Goal: Task Accomplishment & Management: Complete application form

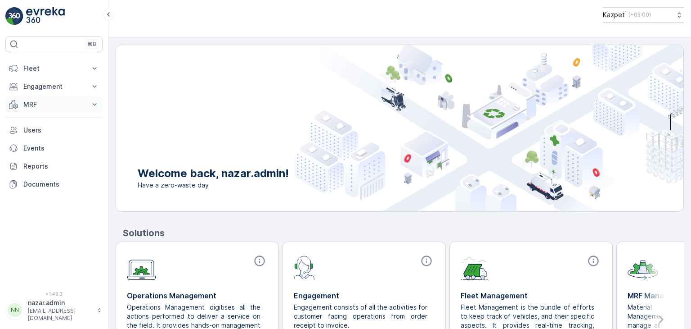
click at [44, 104] on p "MRF" at bounding box center [53, 104] width 61 height 9
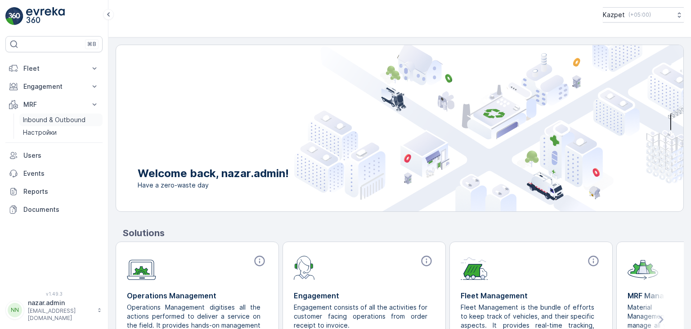
click at [44, 120] on p "Inbound & Outbound" at bounding box center [54, 119] width 63 height 9
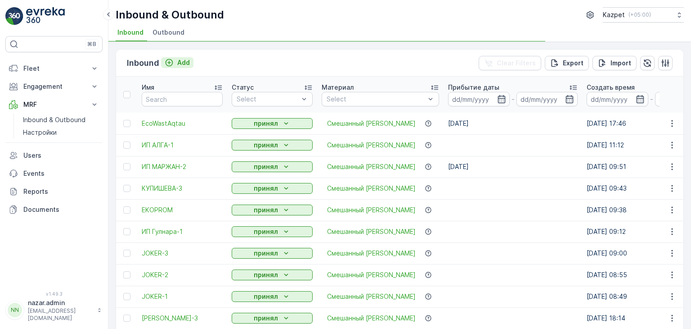
click at [168, 63] on icon "Add" at bounding box center [169, 62] width 9 height 9
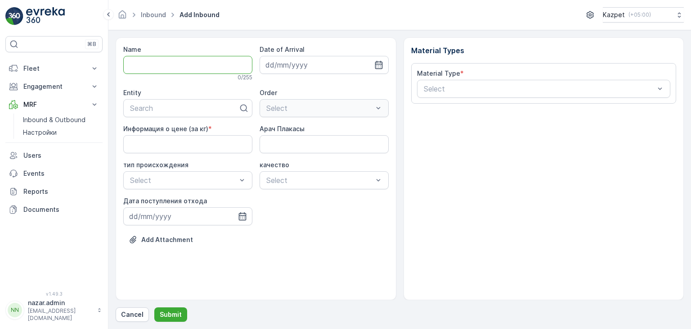
click at [141, 61] on input "Name" at bounding box center [187, 65] width 129 height 18
type input "q"
drag, startPoint x: 134, startPoint y: 66, endPoint x: 126, endPoint y: 68, distance: 8.4
click at [126, 68] on input "qaita" at bounding box center [187, 65] width 129 height 18
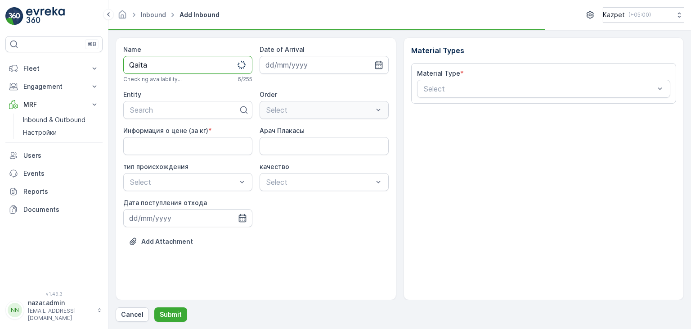
click at [157, 63] on input "Qaita" at bounding box center [187, 65] width 129 height 18
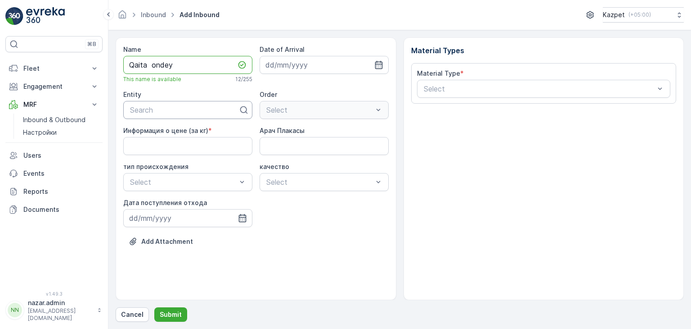
type input "Qaita ondey"
click at [164, 111] on div at bounding box center [184, 110] width 110 height 8
type input "A"
type input "Qa"
click at [163, 130] on span "Qaita ondey" at bounding box center [149, 132] width 41 height 8
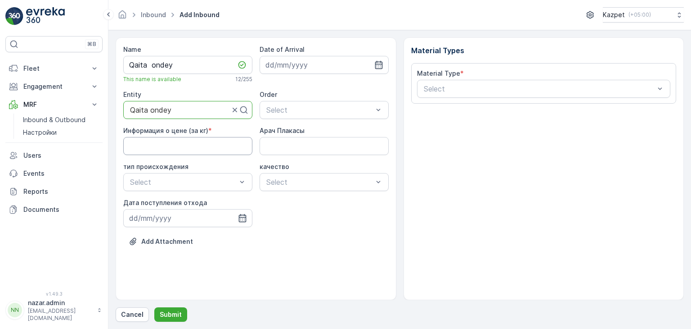
click at [185, 149] on кг\) "Информация о цене (за кг)" at bounding box center [187, 146] width 129 height 18
type кг\) "195"
click at [274, 141] on Плакасы "Арач Плакасы" at bounding box center [324, 146] width 129 height 18
type Плакасы "672AHQ12"
click at [153, 220] on span "Коммерческий" at bounding box center [154, 219] width 50 height 8
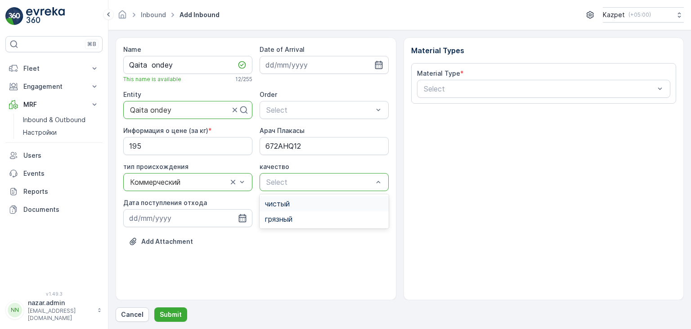
click at [286, 203] on span "чистый" at bounding box center [277, 203] width 25 height 8
click at [241, 219] on icon "button" at bounding box center [242, 217] width 9 height 9
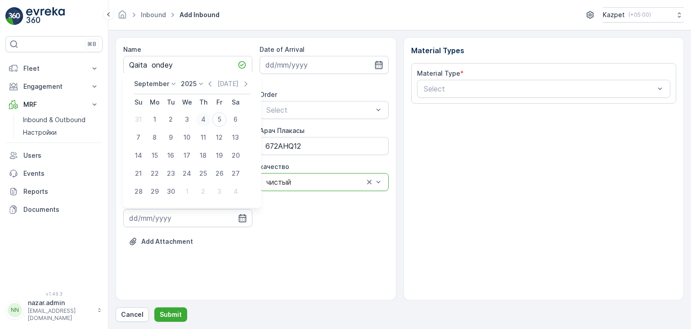
click at [206, 119] on div "4" at bounding box center [203, 119] width 14 height 14
type input "[DATE]"
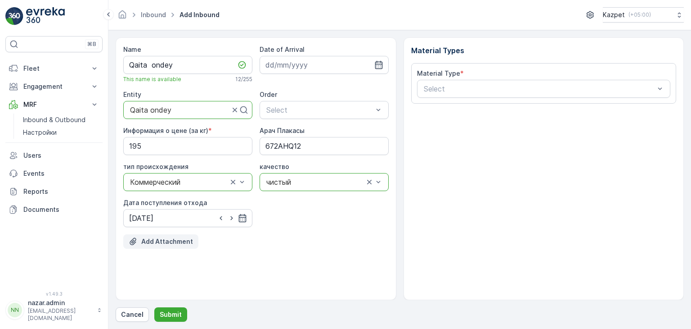
click at [157, 239] on p "Add Attachment" at bounding box center [167, 241] width 52 height 9
click at [158, 242] on p "Add Attachment" at bounding box center [167, 241] width 52 height 9
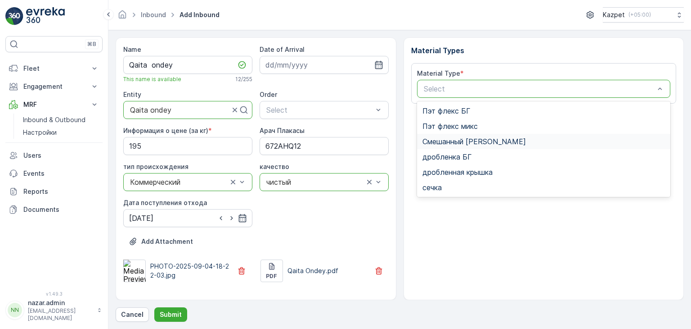
click at [460, 141] on span "Смешанный [PERSON_NAME]" at bounding box center [475, 141] width 104 height 8
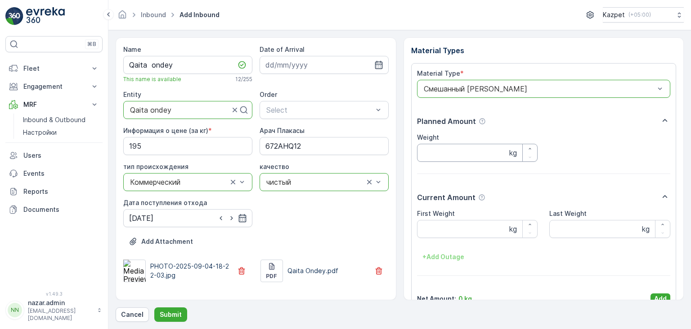
click at [446, 152] on input "Weight" at bounding box center [477, 153] width 121 height 18
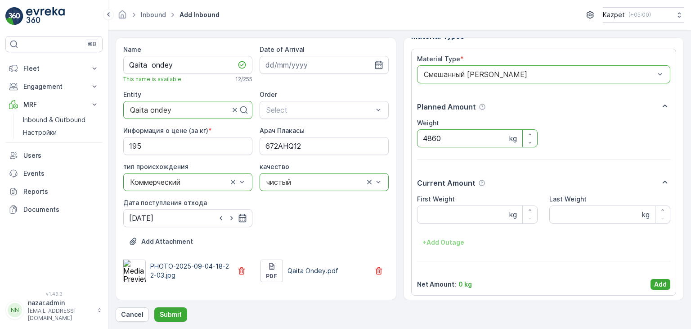
scroll to position [18, 0]
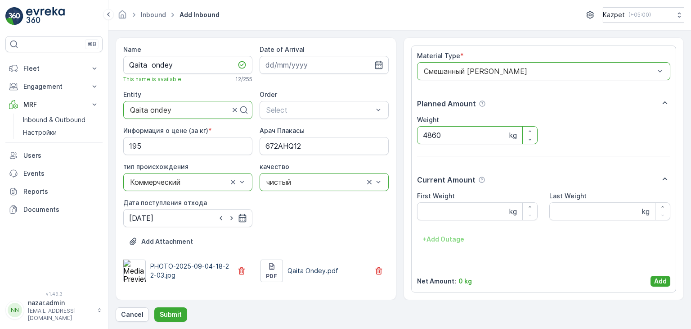
type input "4860"
click at [569, 275] on div "Material Type * option Смешанный ПЭТ, selected. Смешанный ПЭТ Planned Amount We…" at bounding box center [544, 168] width 254 height 235
click at [537, 239] on div "+ Add Outage" at bounding box center [544, 239] width 254 height 14
click at [481, 215] on Weight "First Weight" at bounding box center [477, 211] width 121 height 18
click at [431, 211] on Weight "2150" at bounding box center [477, 211] width 121 height 18
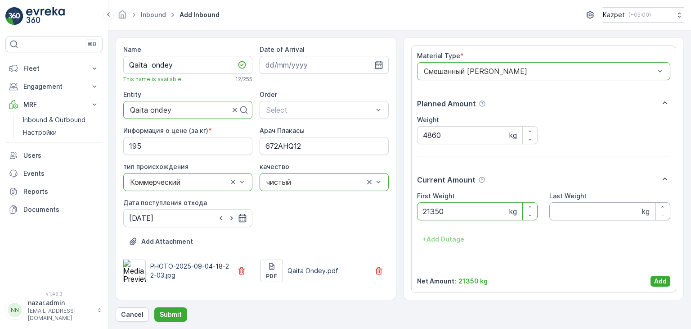
type Weight "21350"
click at [563, 213] on Weight "Last Weight" at bounding box center [609, 211] width 121 height 18
type Weight "16490"
click at [657, 279] on p "Add" at bounding box center [660, 280] width 13 height 9
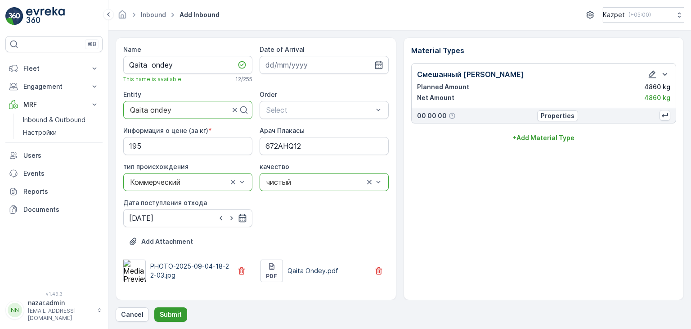
click at [175, 317] on p "Submit" at bounding box center [171, 314] width 22 height 9
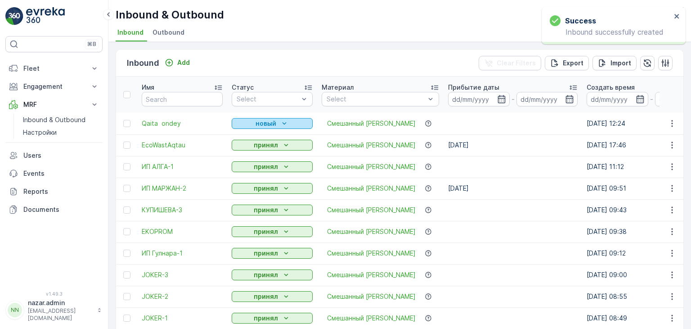
click at [259, 126] on p "новый" at bounding box center [266, 123] width 21 height 9
click at [247, 149] on span "принял" at bounding box center [248, 148] width 22 height 9
